Goal: Check status: Check status

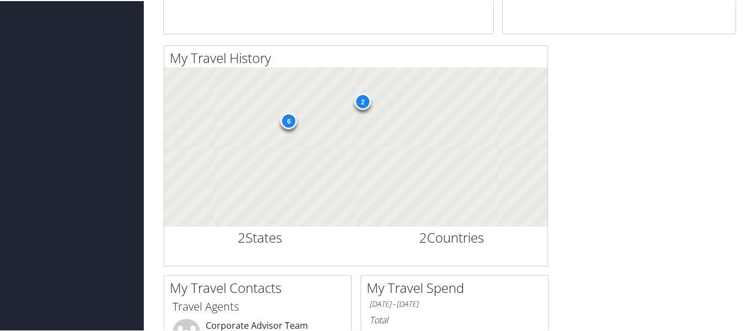
scroll to position [387, 0]
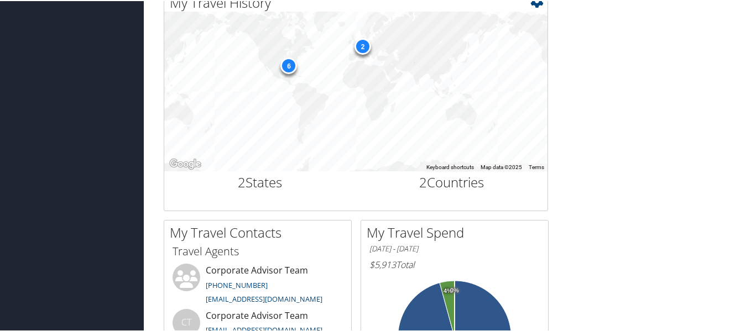
click at [361, 46] on div "2" at bounding box center [363, 45] width 17 height 17
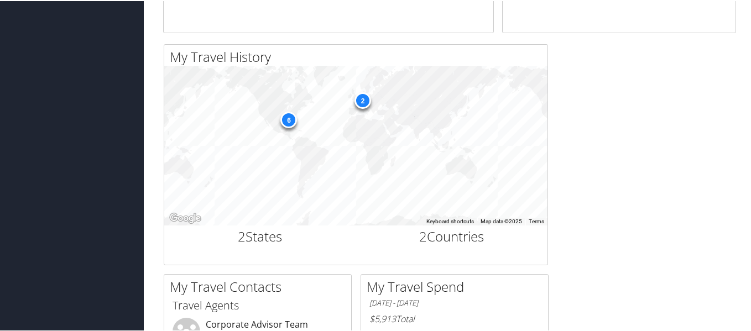
scroll to position [332, 0]
click at [442, 232] on h2 "2 Countries" at bounding box center [452, 236] width 175 height 19
click at [274, 235] on h2 "2 States" at bounding box center [260, 236] width 175 height 19
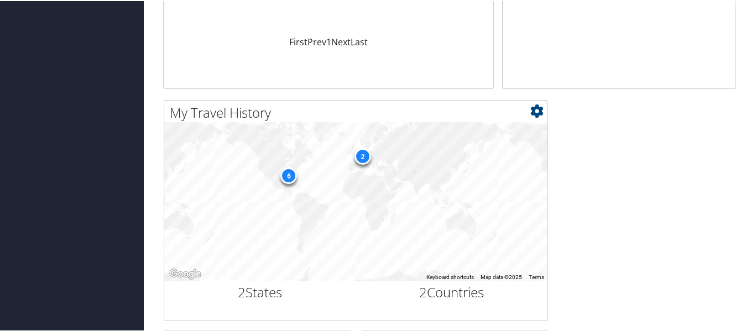
scroll to position [221, 0]
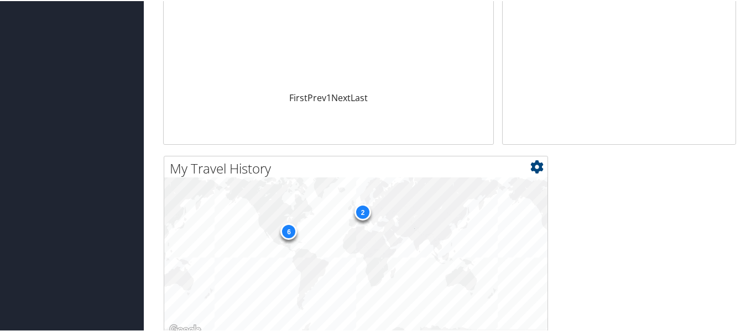
click at [290, 228] on div "6" at bounding box center [289, 230] width 17 height 17
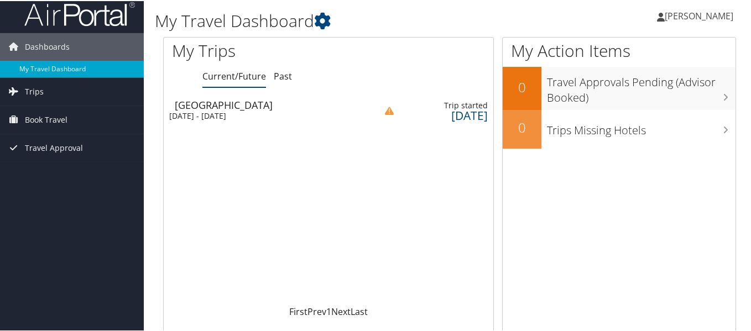
scroll to position [0, 0]
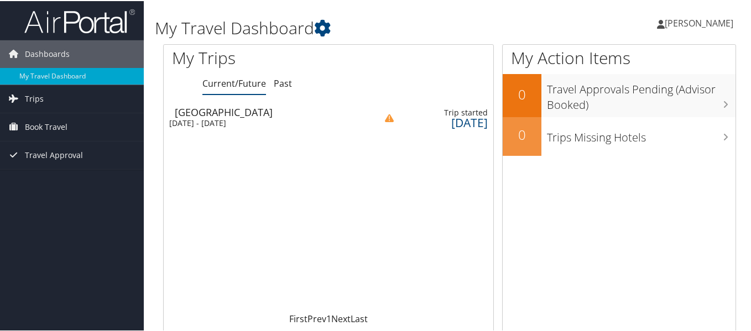
click at [448, 121] on div "[DATE]" at bounding box center [446, 122] width 83 height 10
click at [286, 84] on link "Past" at bounding box center [283, 82] width 18 height 12
